Goal: Task Accomplishment & Management: Use online tool/utility

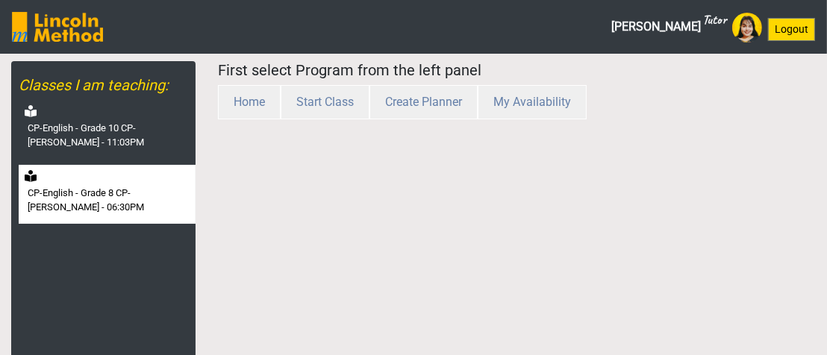
click at [144, 202] on label "CP-English - Grade 8 CP-[PERSON_NAME] - 06:30PM" at bounding box center [110, 200] width 165 height 29
select select "month"
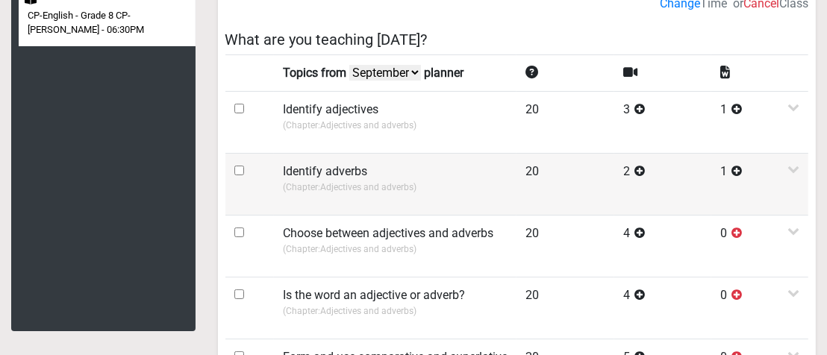
scroll to position [149, 0]
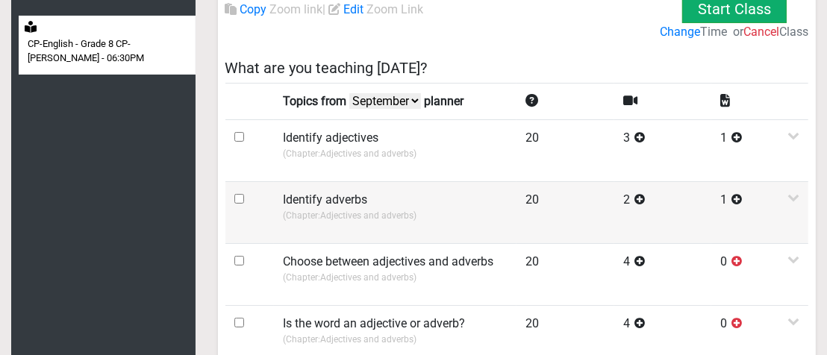
click at [237, 190] on td at bounding box center [250, 212] width 49 height 62
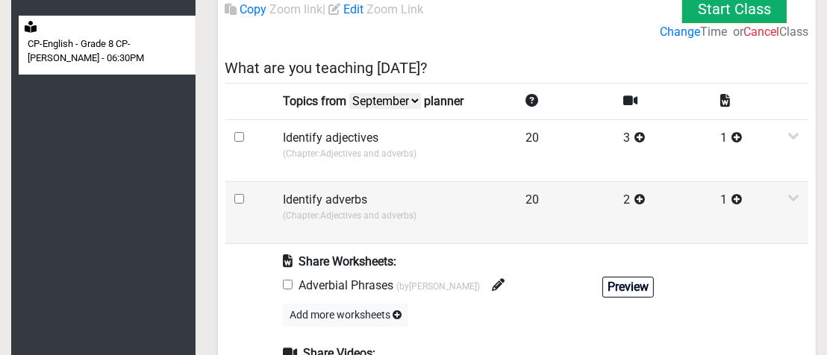
click at [237, 198] on input "checkbox" at bounding box center [239, 199] width 10 height 10
checkbox input "true"
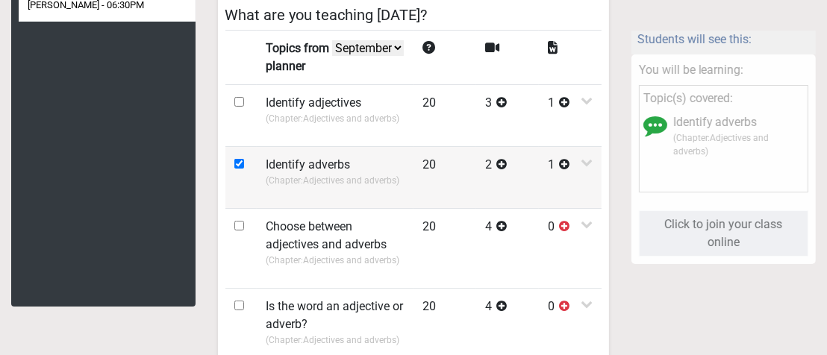
scroll to position [224, 0]
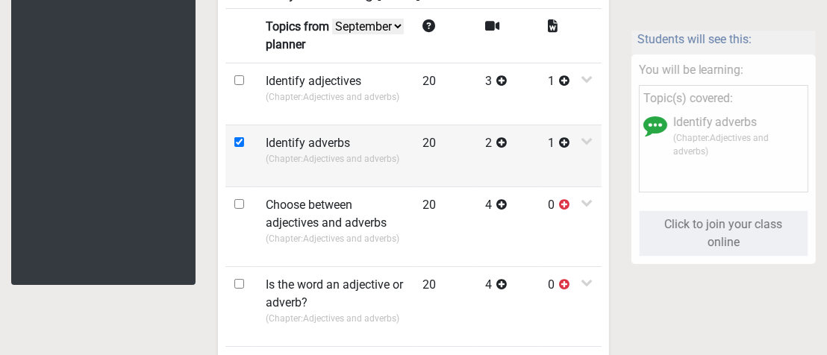
click at [318, 152] on p "(Chapter: Adjectives and adverbs )" at bounding box center [335, 158] width 139 height 13
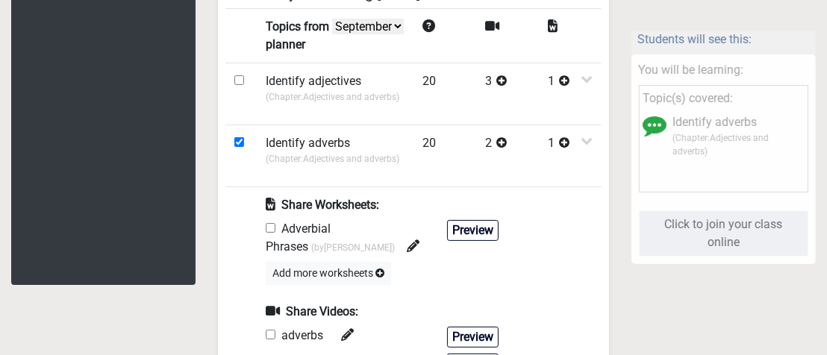
click at [267, 223] on input "checkbox" at bounding box center [271, 228] width 10 height 10
checkbox input "true"
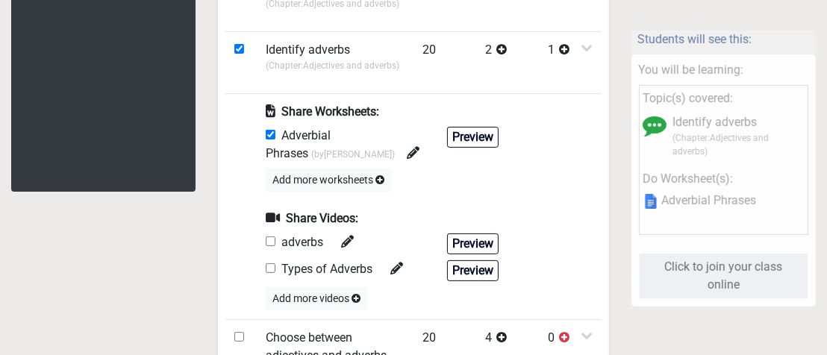
scroll to position [448, 0]
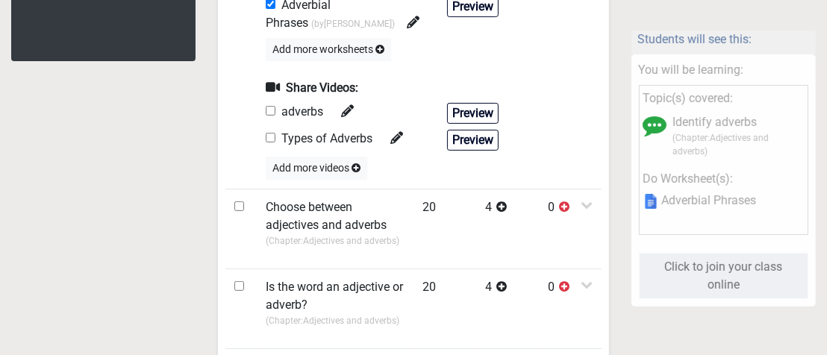
click at [271, 106] on input "checkbox" at bounding box center [271, 111] width 10 height 10
checkbox input "true"
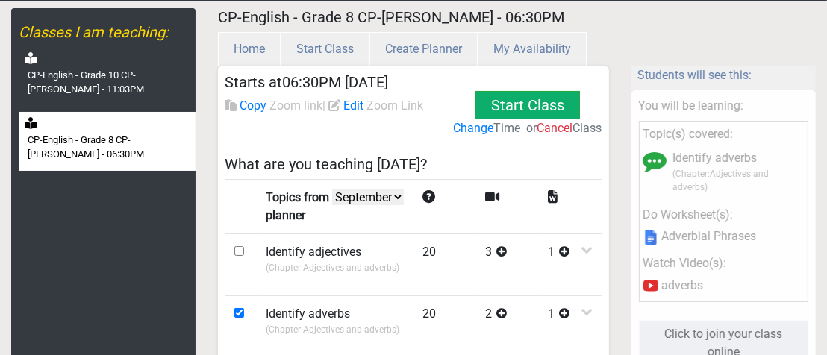
scroll to position [0, 0]
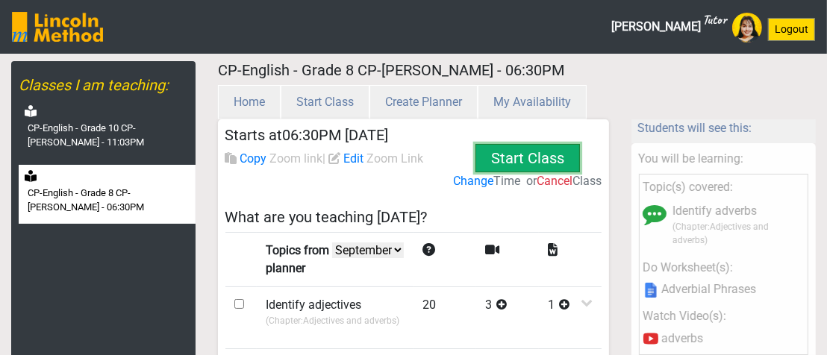
click at [505, 160] on button "Start Class" at bounding box center [528, 158] width 105 height 28
